Goal: Task Accomplishment & Management: Manage account settings

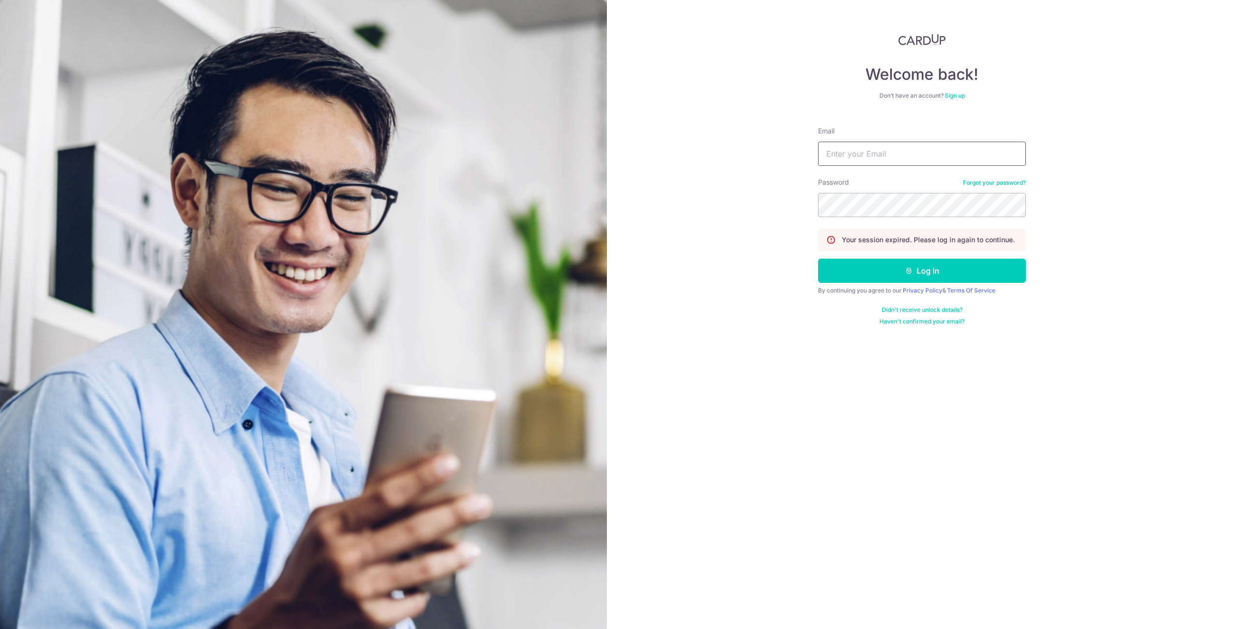
click at [867, 152] on input "Email" at bounding box center [922, 154] width 208 height 24
type input "[EMAIL_ADDRESS][DOMAIN_NAME]"
click at [818, 258] on button "Log in" at bounding box center [922, 270] width 208 height 24
